Goal: Task Accomplishment & Management: Use online tool/utility

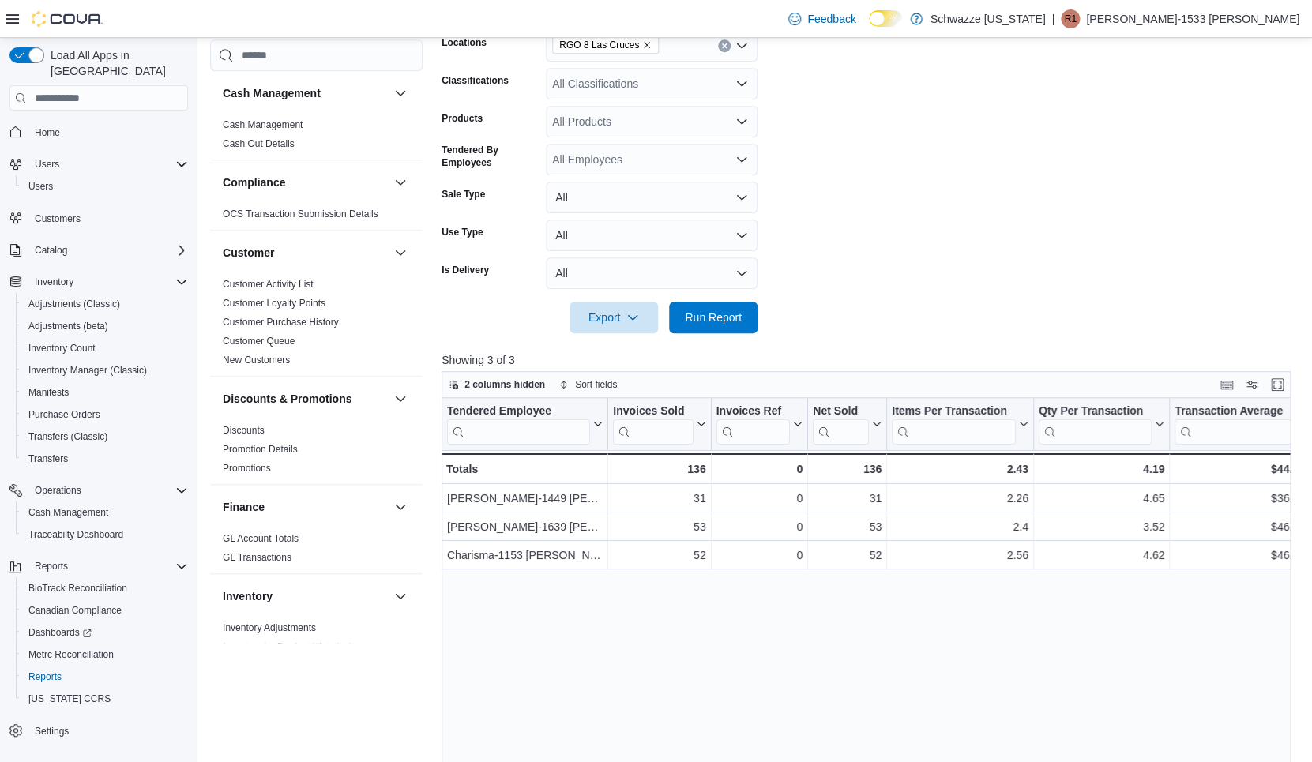
scroll to position [0, 125]
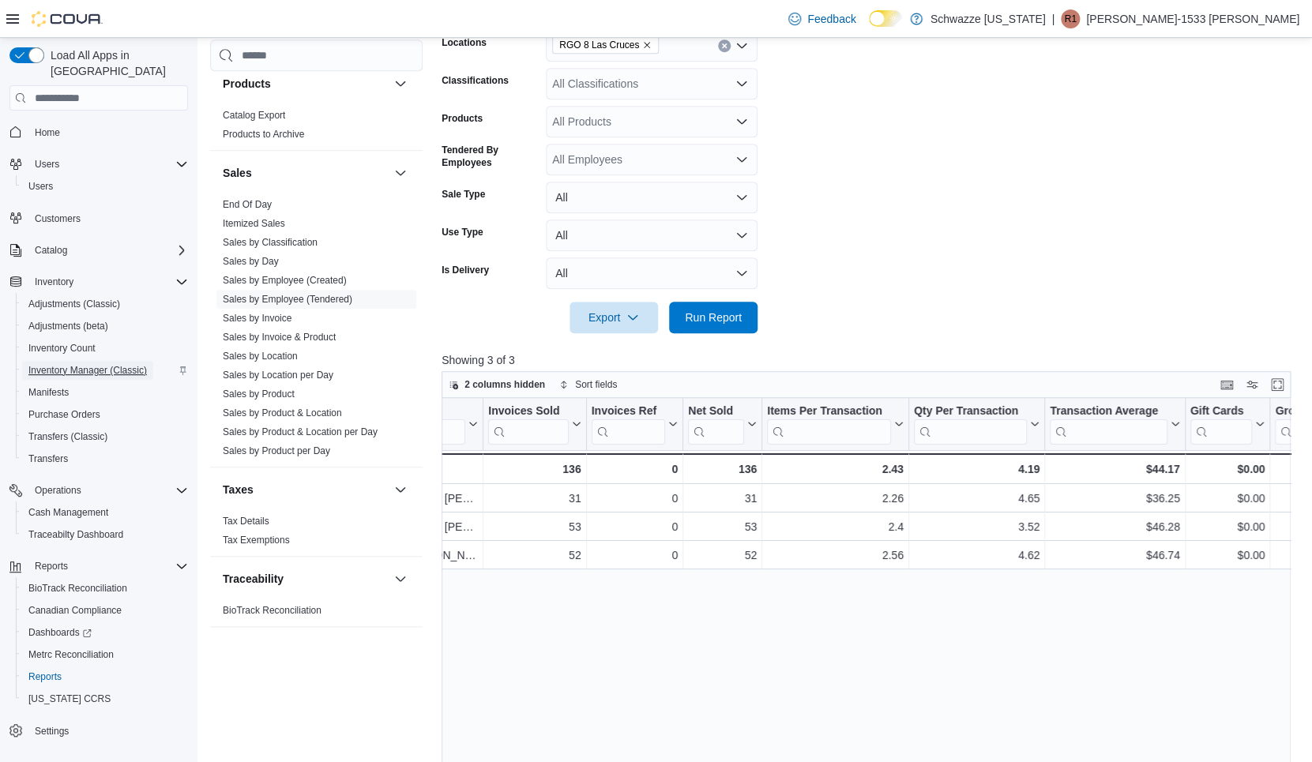
click at [54, 364] on span "Inventory Manager (Classic)" at bounding box center [87, 370] width 118 height 13
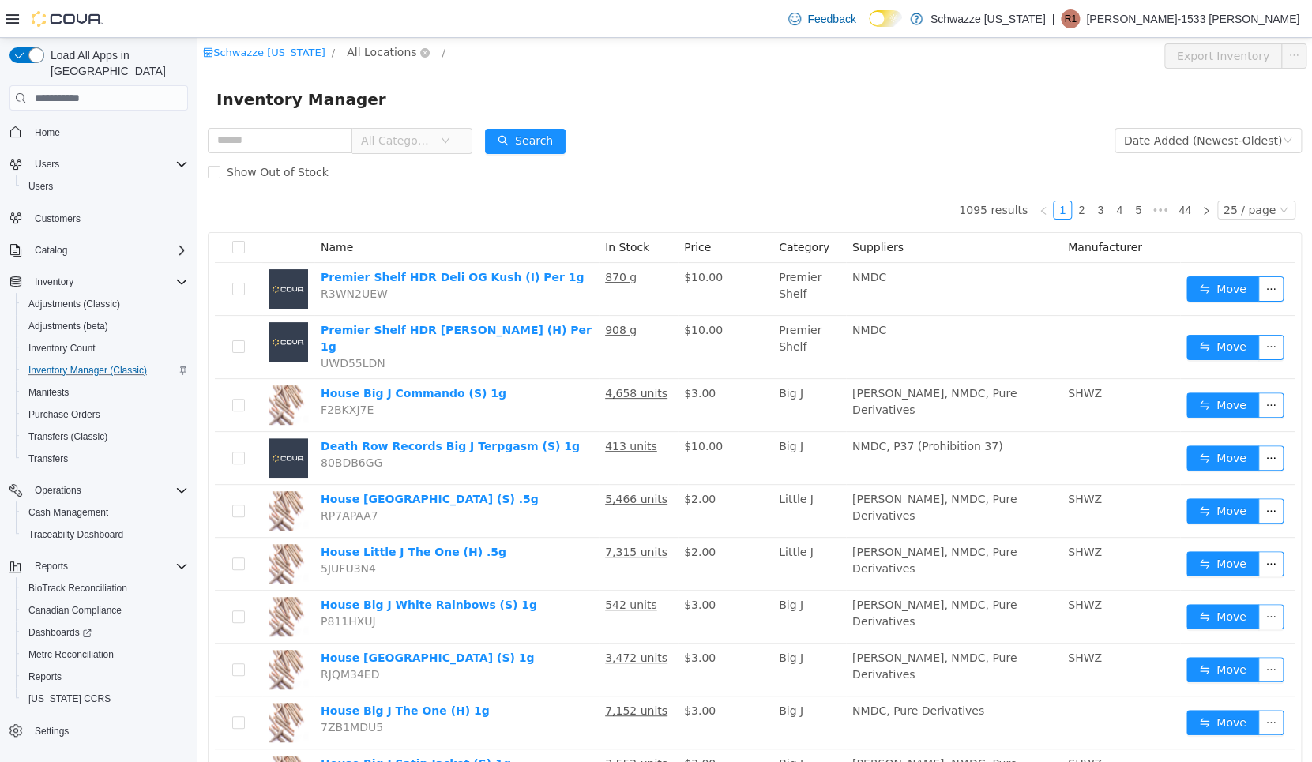
click at [378, 54] on span "All Locations" at bounding box center [382, 51] width 70 height 17
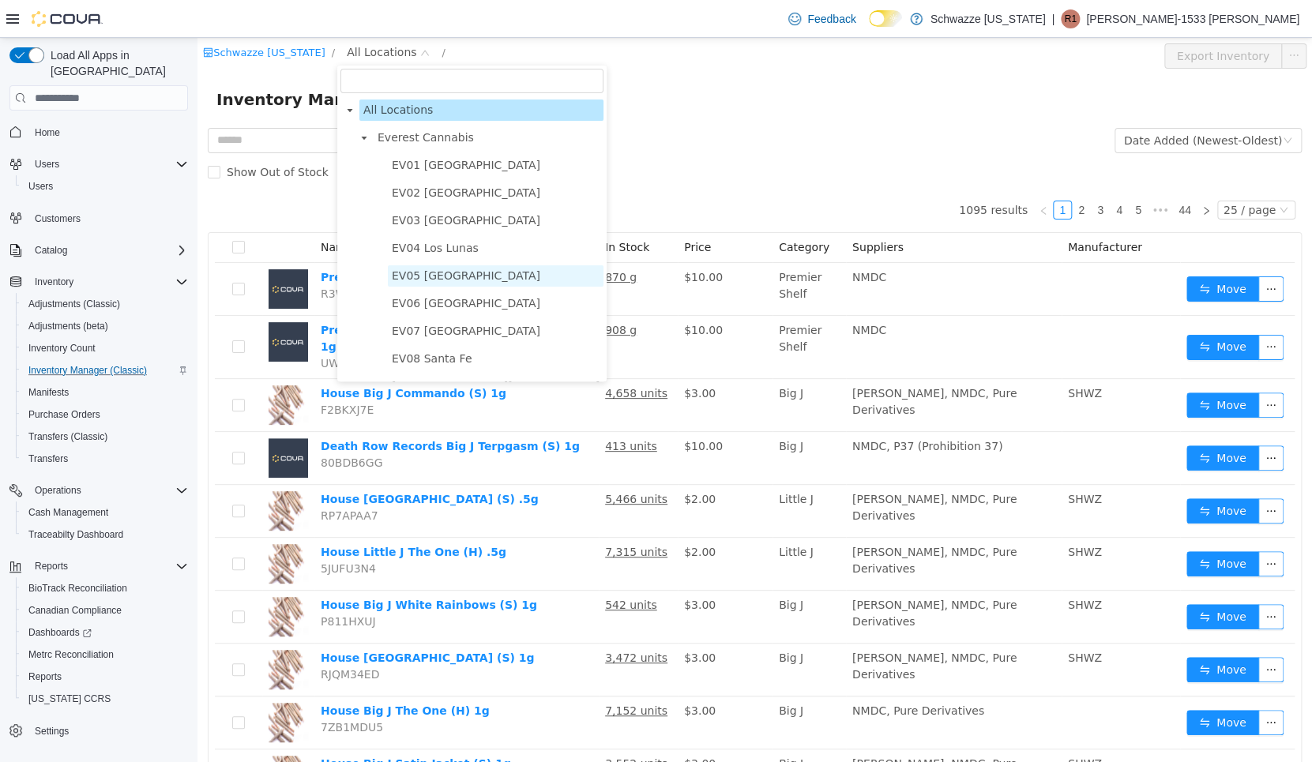
scroll to position [851, 0]
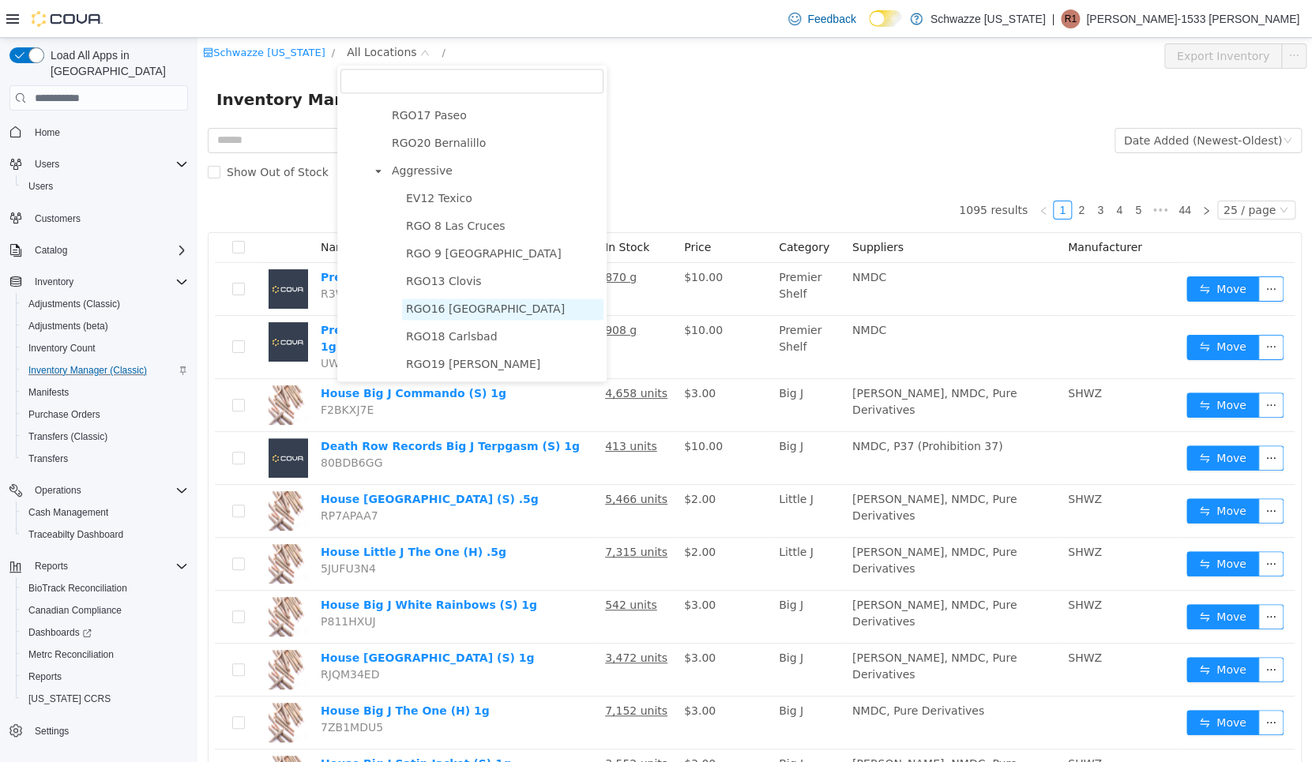
click at [442, 309] on span "RGO16 [GEOGRAPHIC_DATA]" at bounding box center [485, 309] width 159 height 13
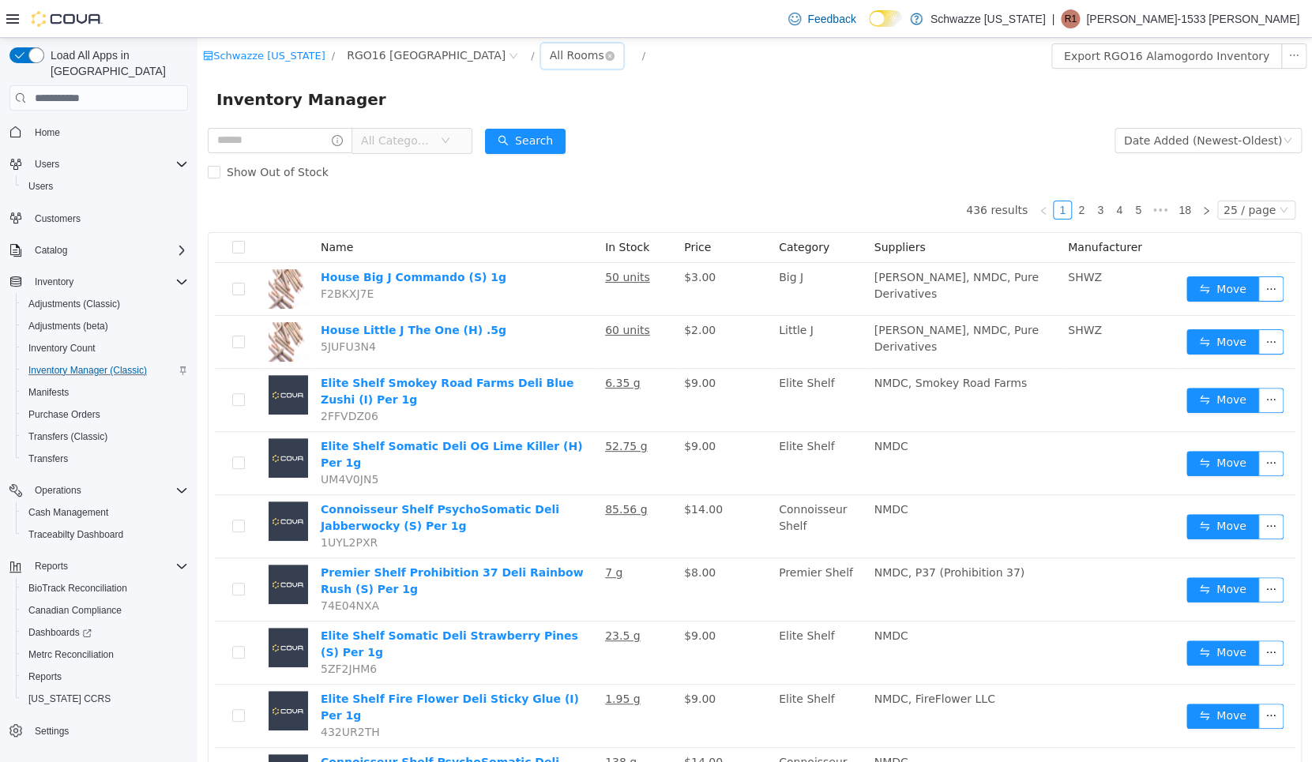
click at [550, 62] on div "All Rooms" at bounding box center [577, 55] width 54 height 24
click at [508, 137] on li "RGO16 Back Room" at bounding box center [524, 138] width 95 height 25
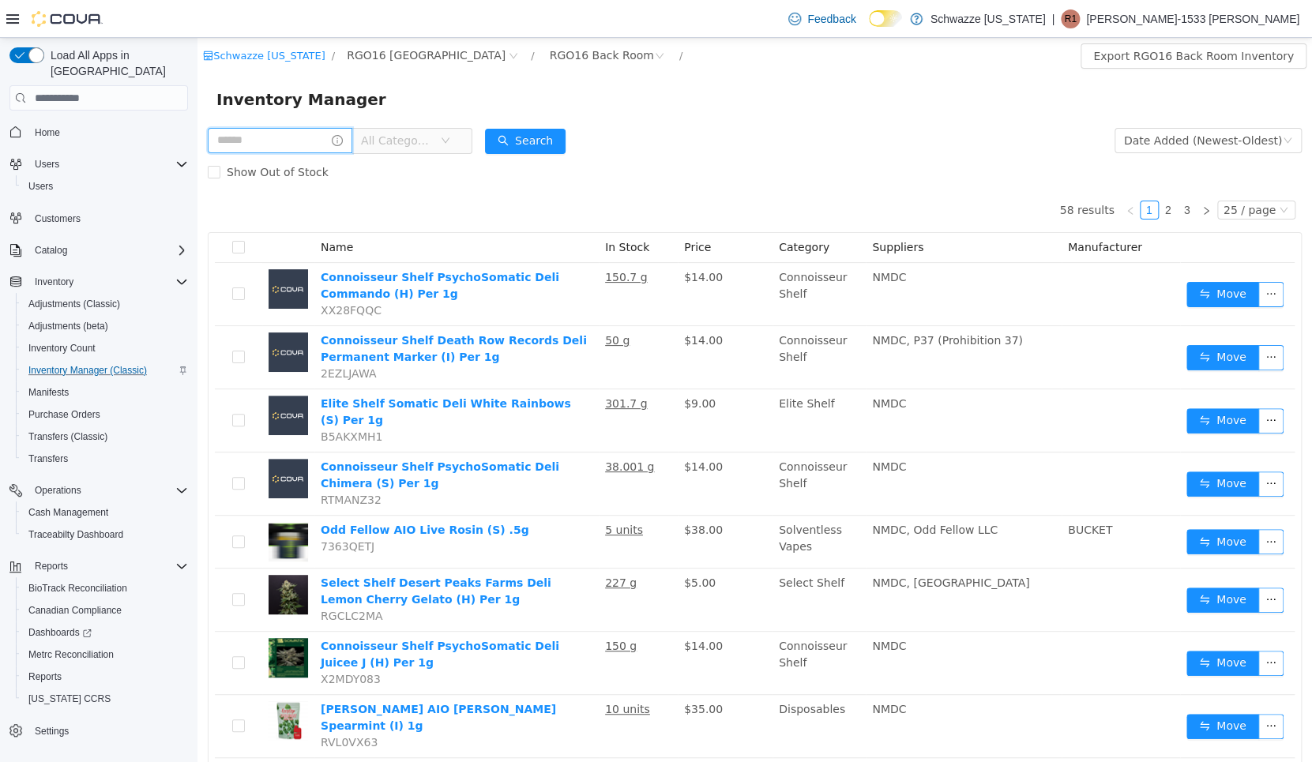
click at [303, 128] on input "text" at bounding box center [280, 140] width 145 height 25
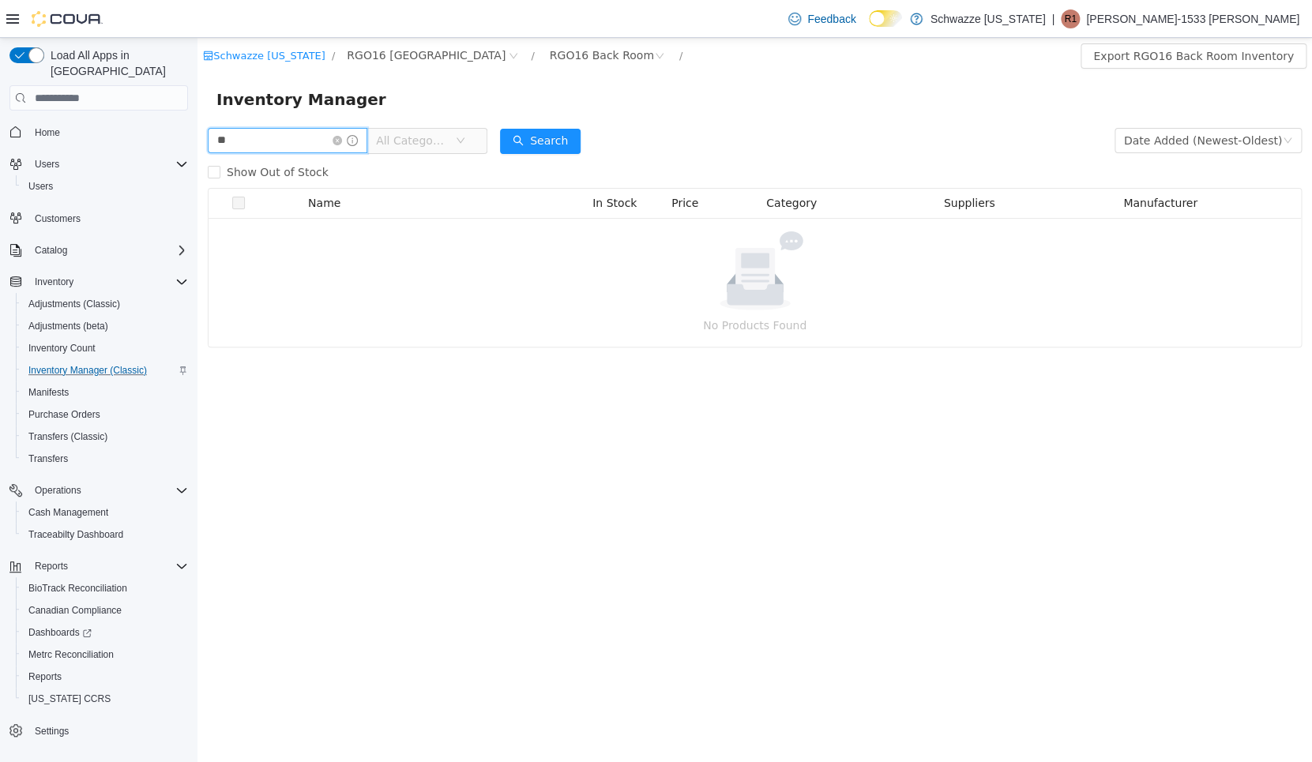
type input "*"
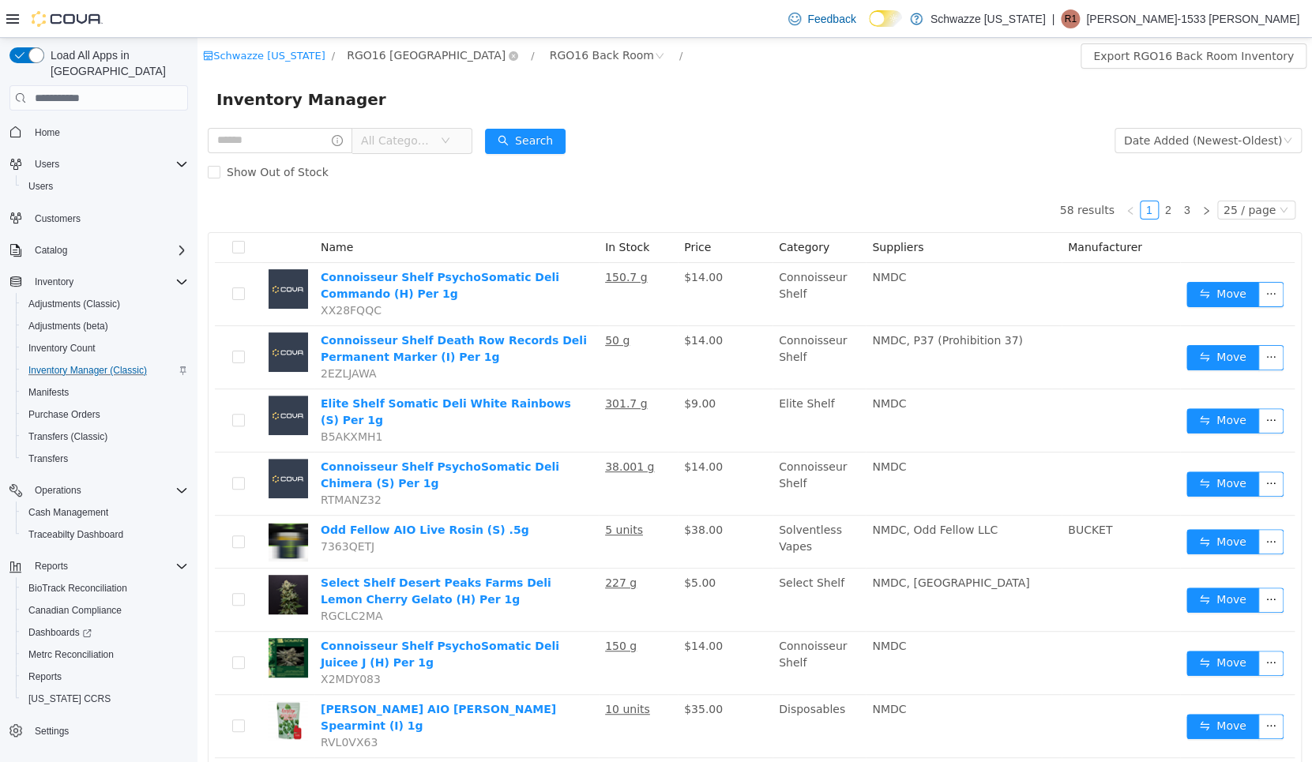
click at [394, 48] on span "RGO16 [GEOGRAPHIC_DATA]" at bounding box center [426, 55] width 159 height 17
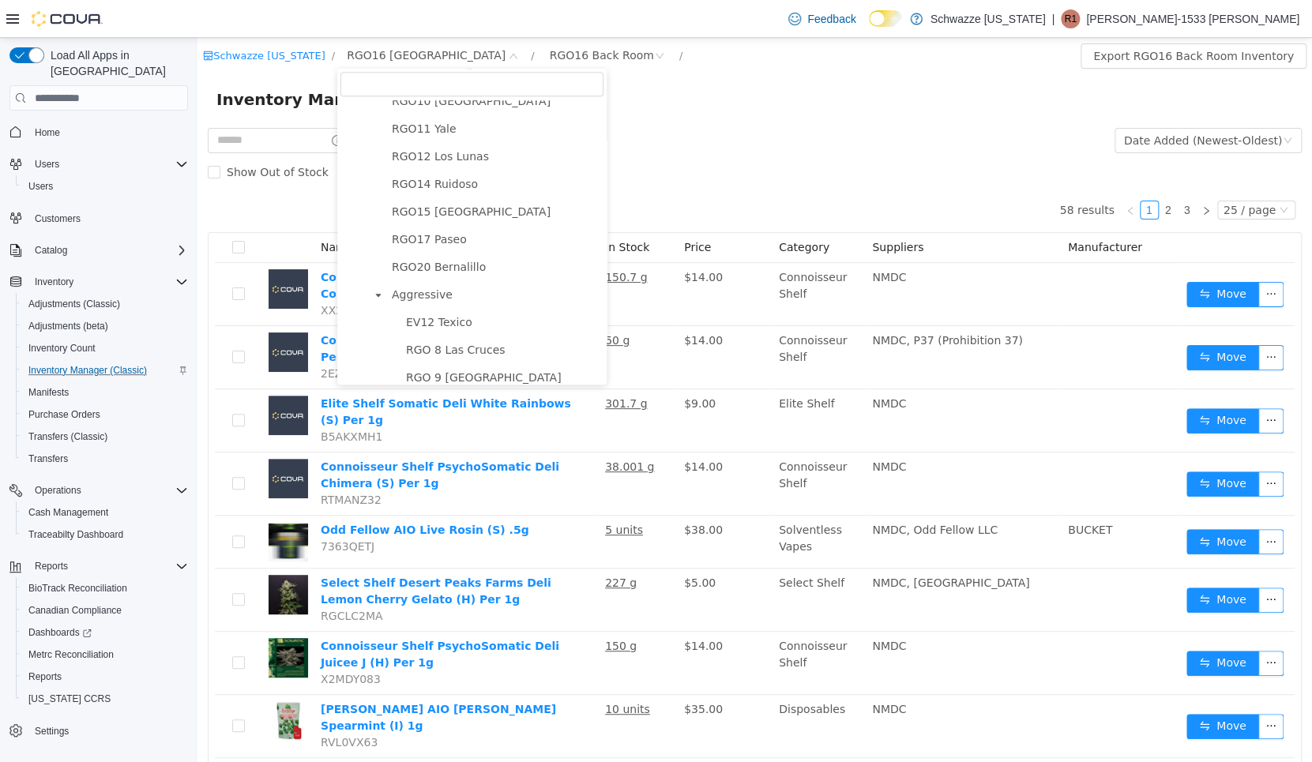
scroll to position [851, 0]
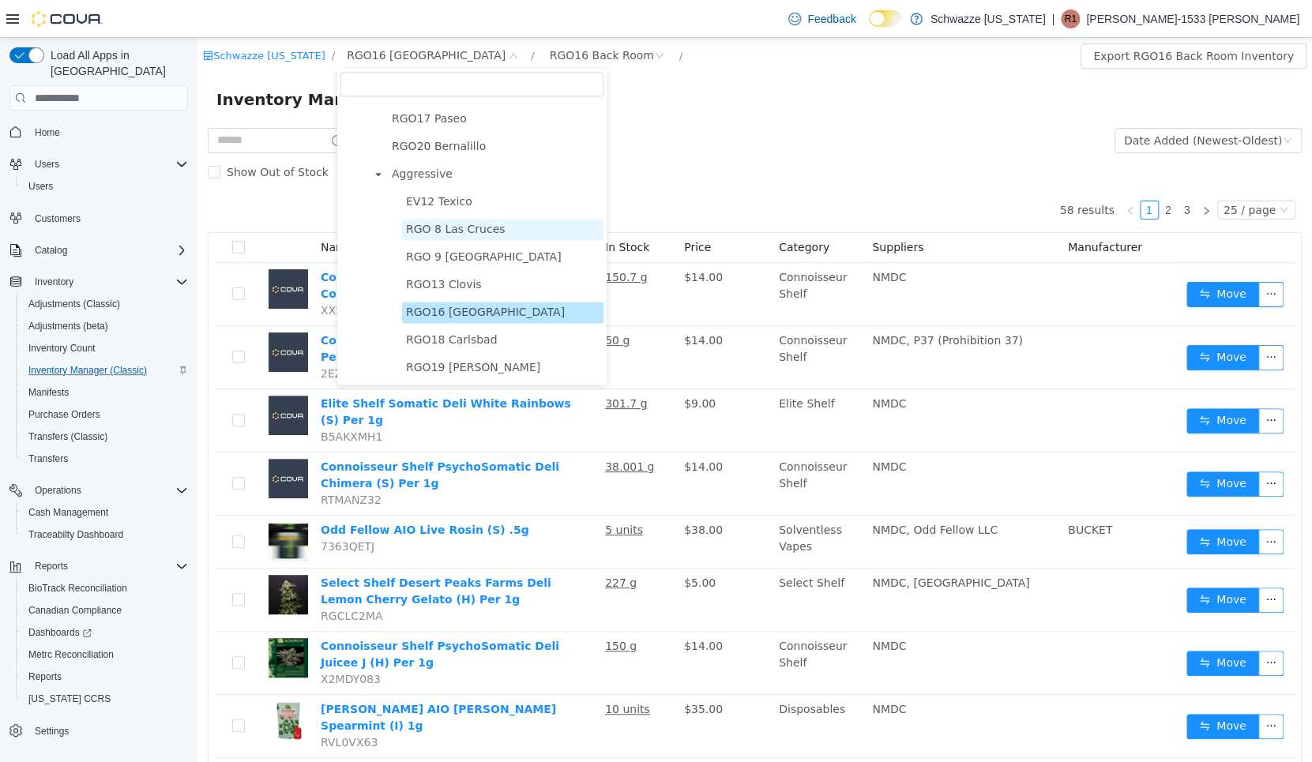
click at [445, 238] on span "RGO 8 Las Cruces" at bounding box center [502, 229] width 201 height 21
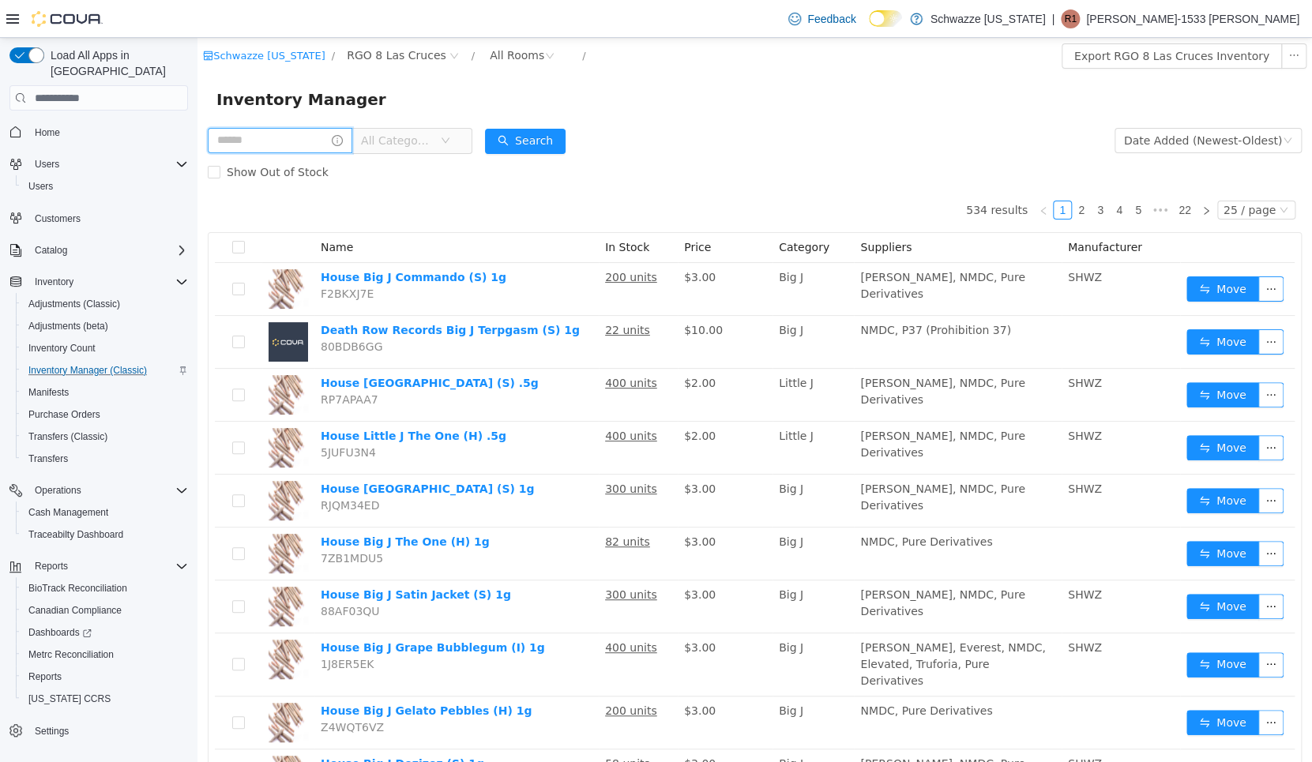
click at [295, 144] on input "text" at bounding box center [280, 140] width 145 height 25
click at [513, 38] on div "Feedback Dark Mode Schwazze [US_STATE] | R1 [PERSON_NAME]-1533 [PERSON_NAME]" at bounding box center [656, 19] width 1312 height 38
click at [507, 54] on div "All Rooms" at bounding box center [517, 55] width 54 height 24
click at [505, 131] on li "RGO 8 Back Room" at bounding box center [518, 138] width 95 height 25
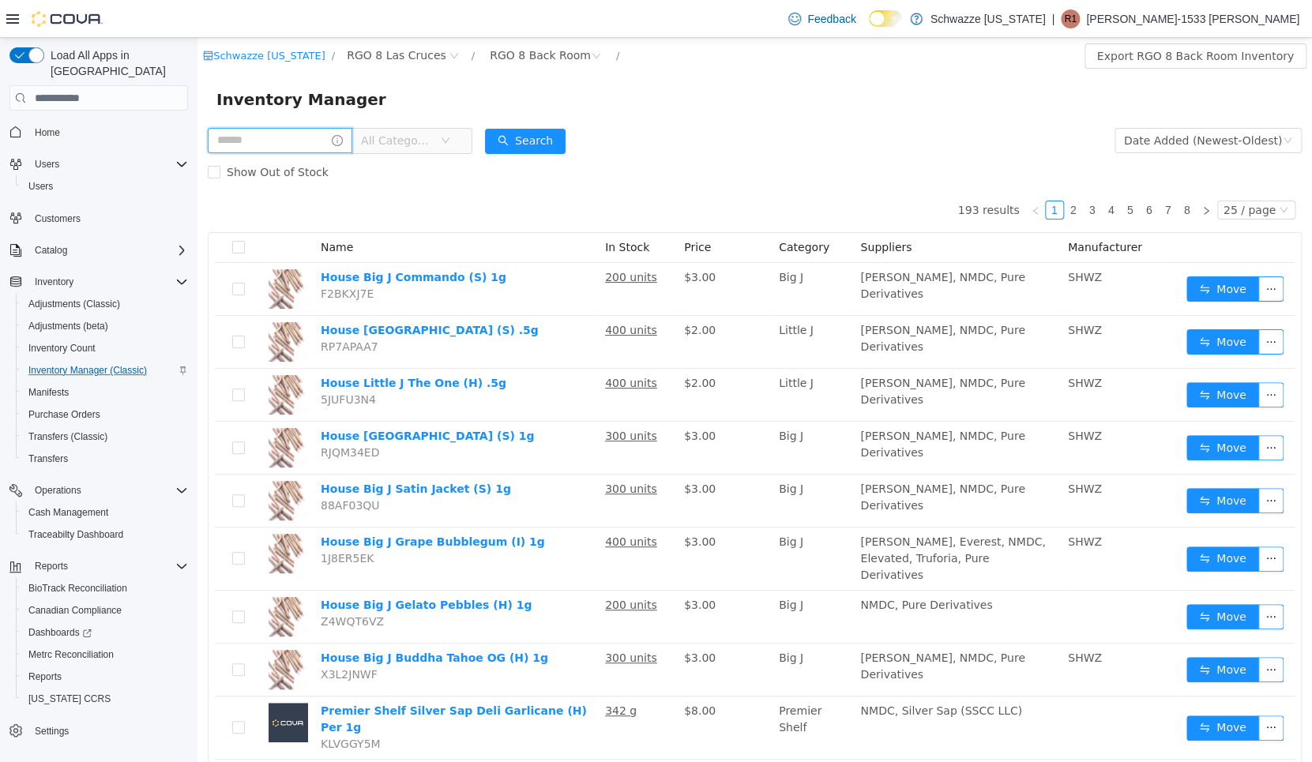
click at [298, 133] on input "text" at bounding box center [280, 140] width 145 height 25
type input "****"
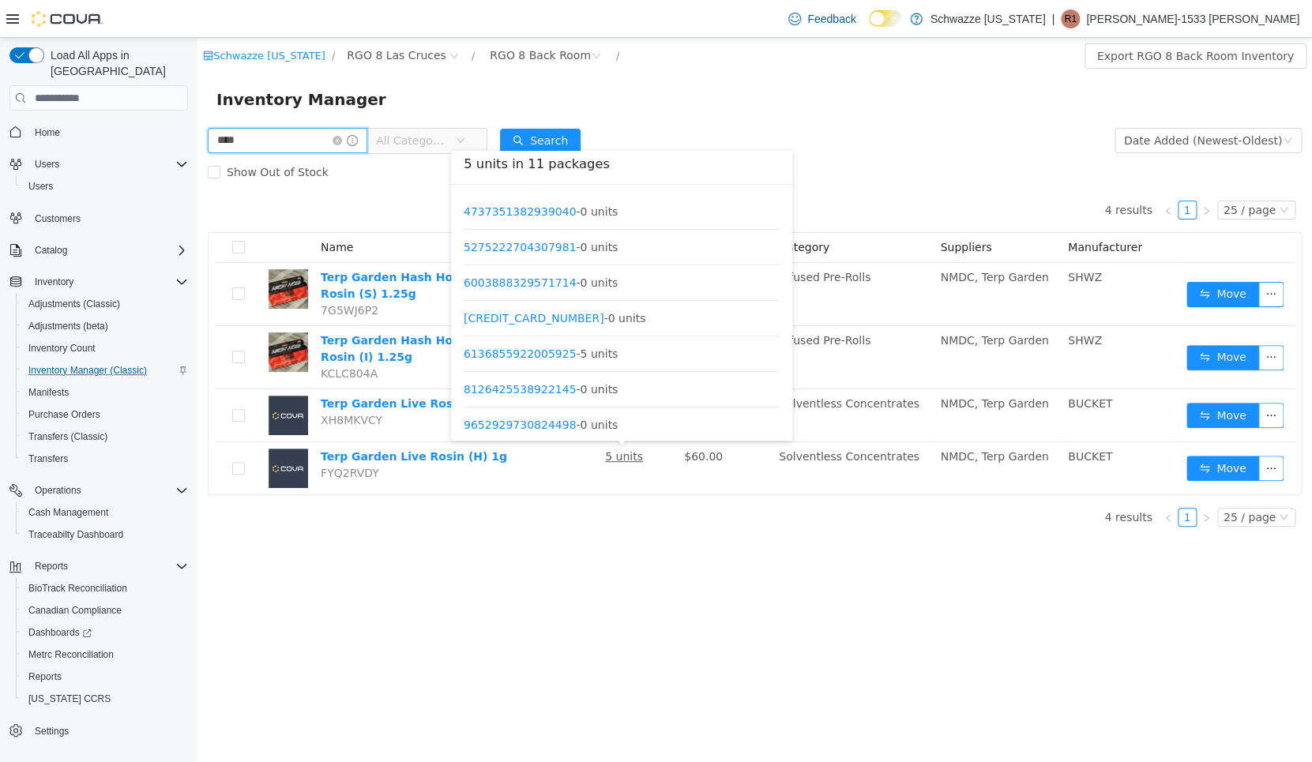
scroll to position [144, 0]
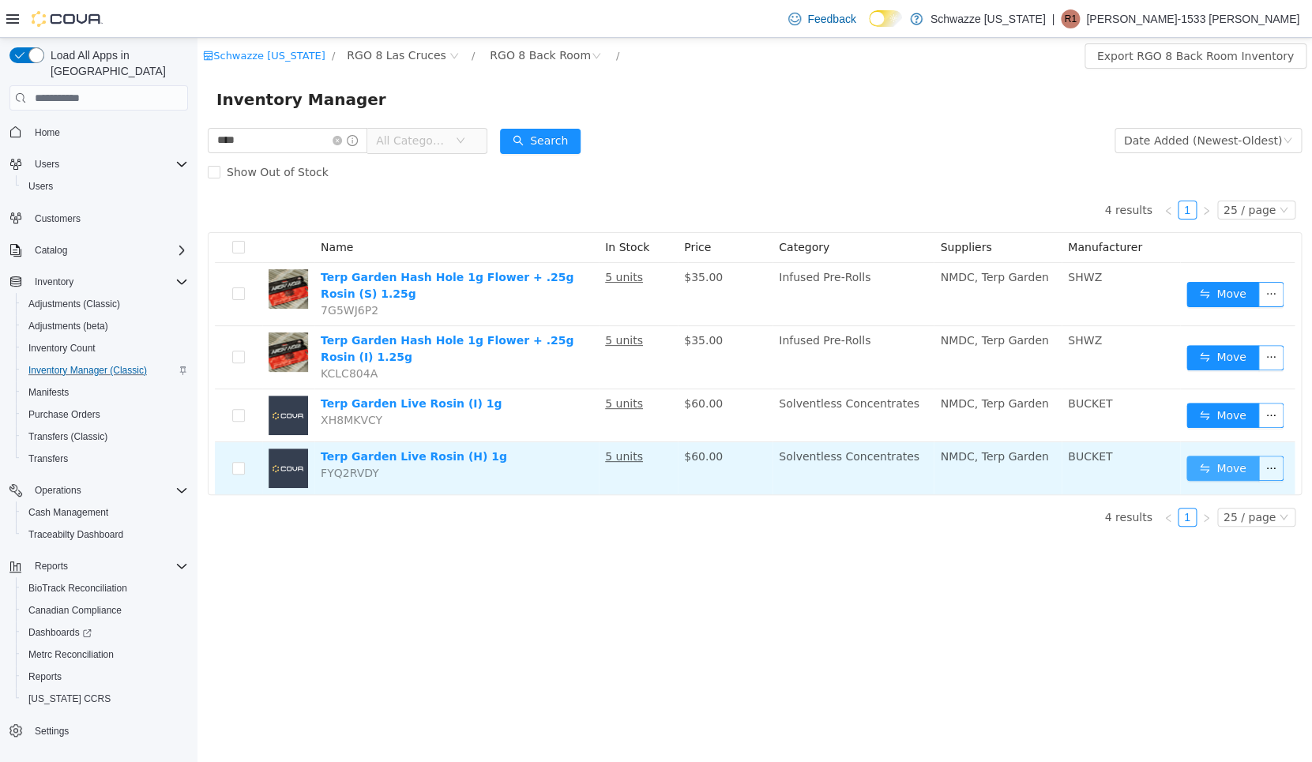
click at [1217, 469] on button "Move" at bounding box center [1222, 468] width 73 height 25
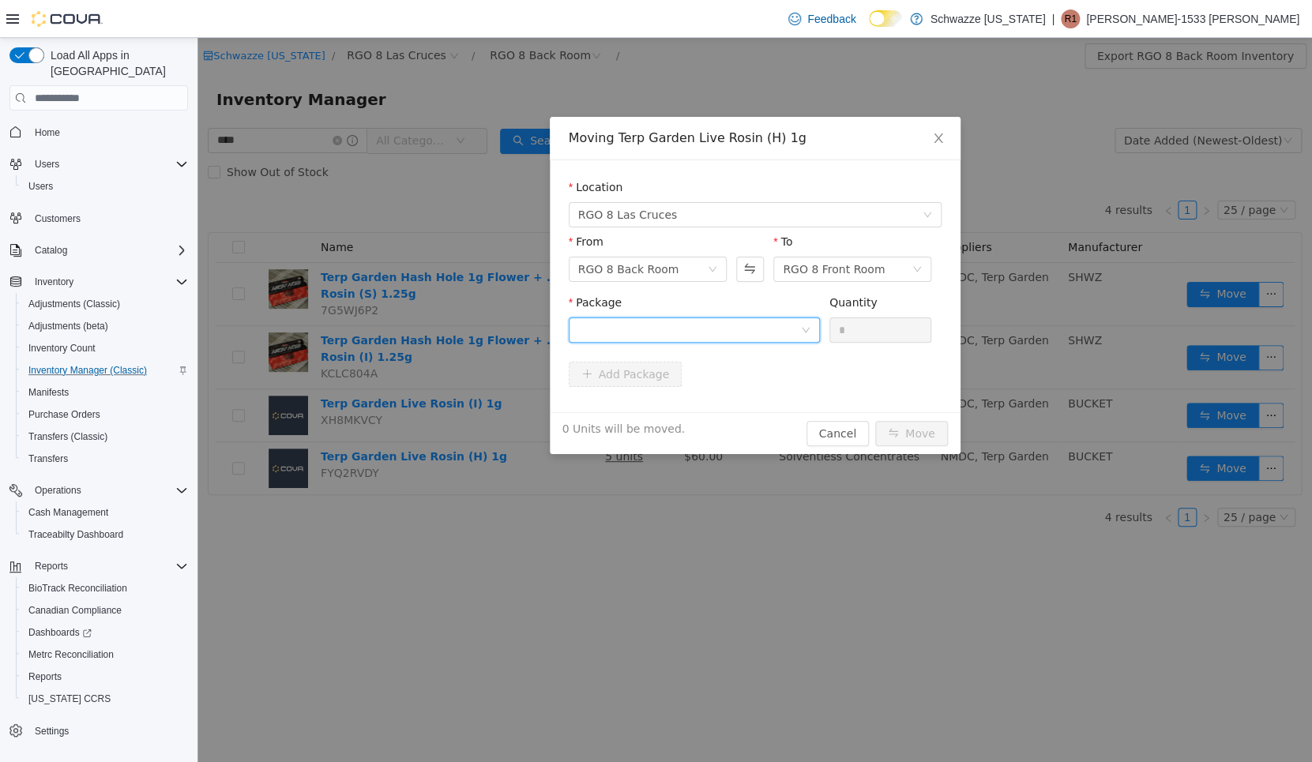
click at [776, 332] on div at bounding box center [689, 330] width 222 height 24
click at [689, 393] on li "6136855922005925 Quantity : 5 Units" at bounding box center [693, 395] width 251 height 43
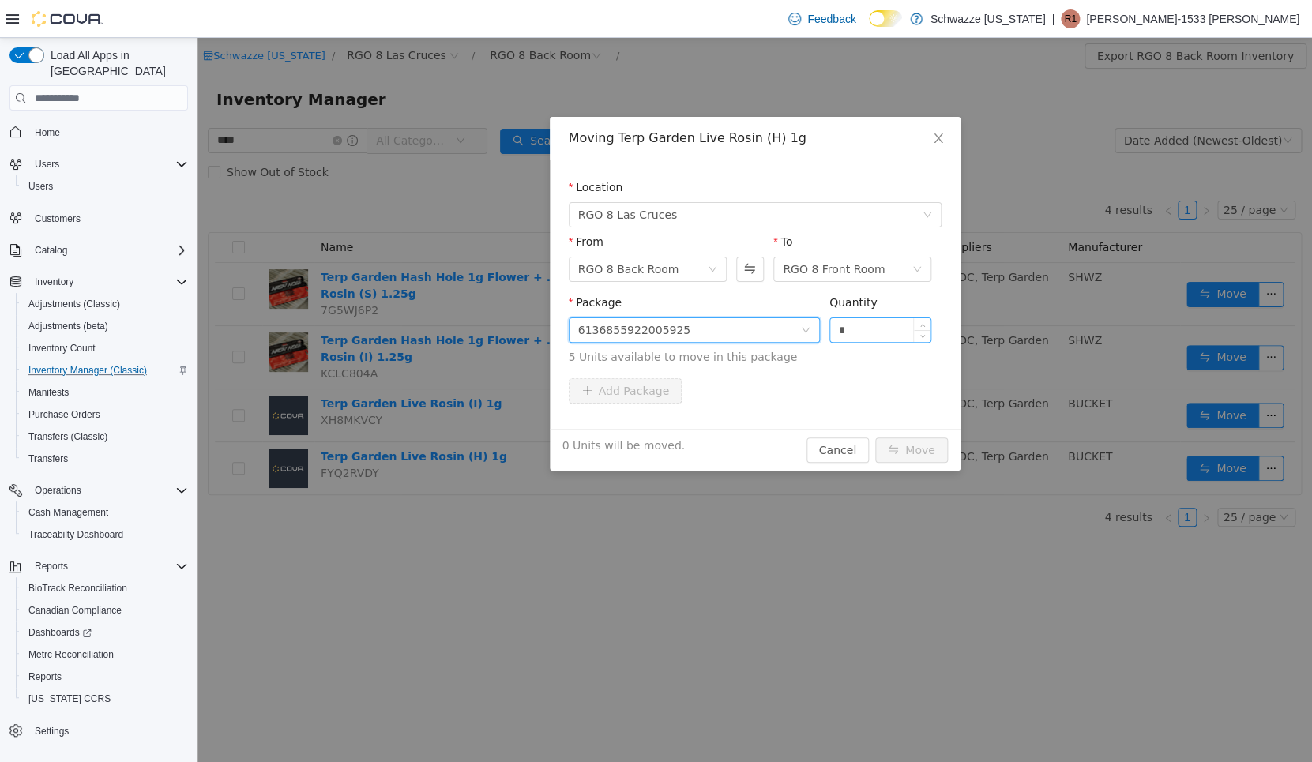
click at [868, 335] on input "*" at bounding box center [880, 330] width 101 height 24
type input "*"
click at [926, 463] on button "Move" at bounding box center [911, 450] width 73 height 25
